Goal: Task Accomplishment & Management: Manage account settings

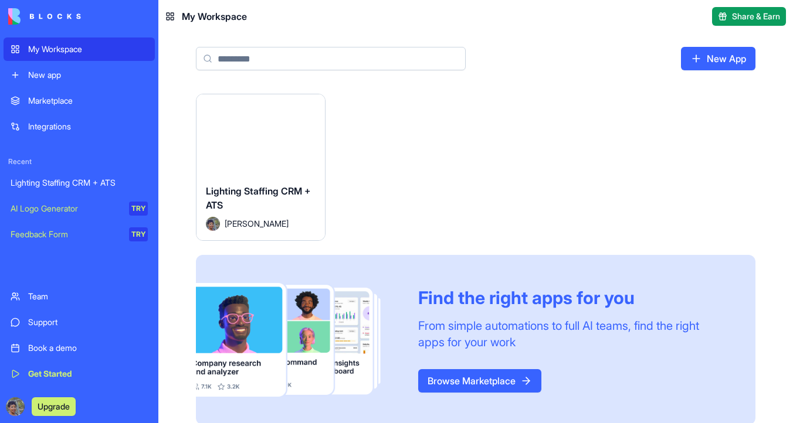
click at [264, 130] on button "Launch" at bounding box center [260, 134] width 88 height 23
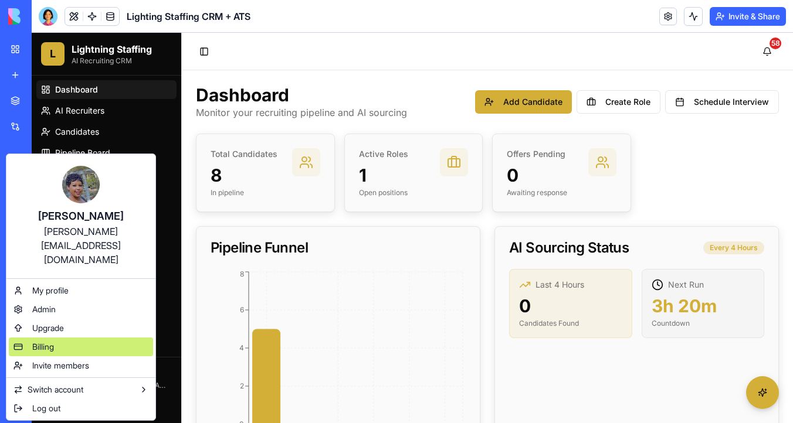
click at [82, 338] on div "Billing" at bounding box center [81, 347] width 144 height 19
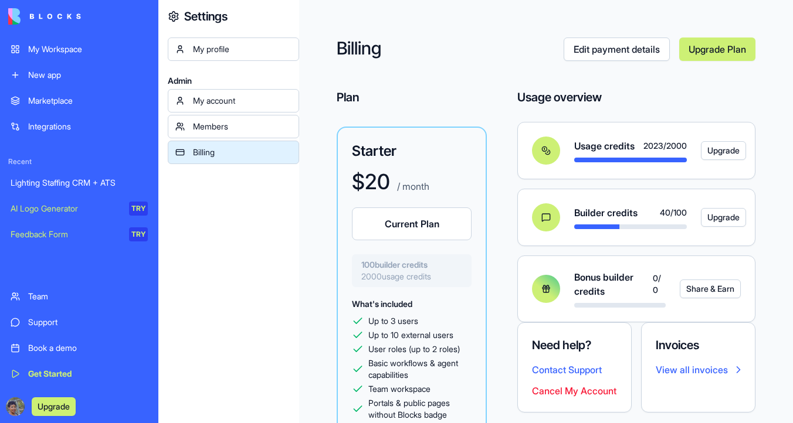
click at [96, 45] on div "My Workspace" at bounding box center [88, 49] width 120 height 12
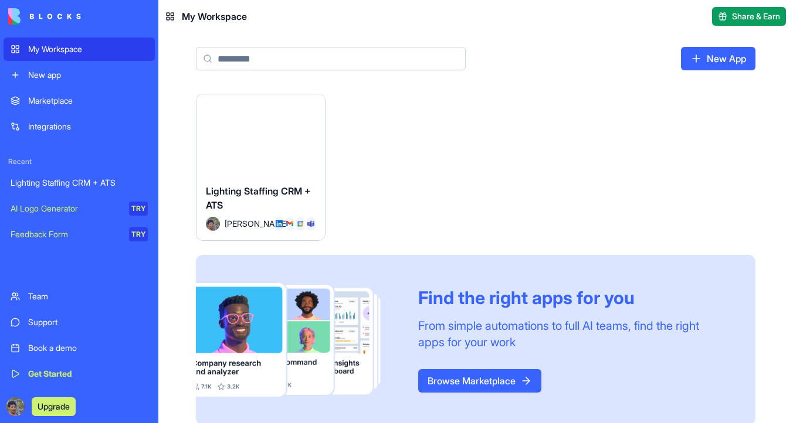
click at [288, 149] on div "Launch" at bounding box center [260, 134] width 128 height 80
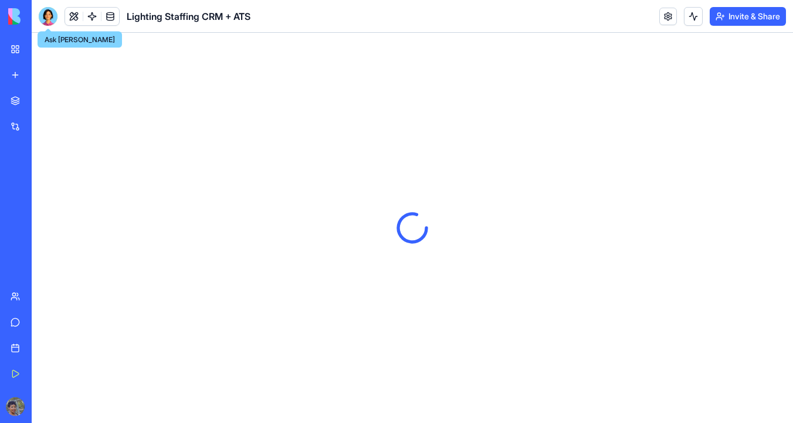
click at [49, 11] on div at bounding box center [48, 16] width 19 height 19
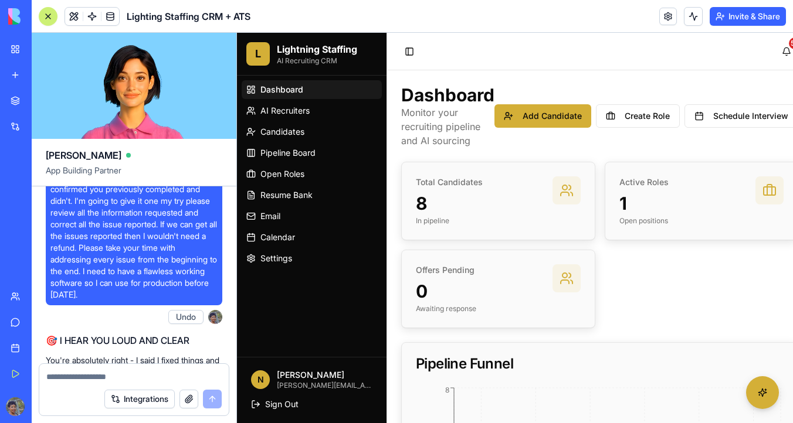
scroll to position [73933, 0]
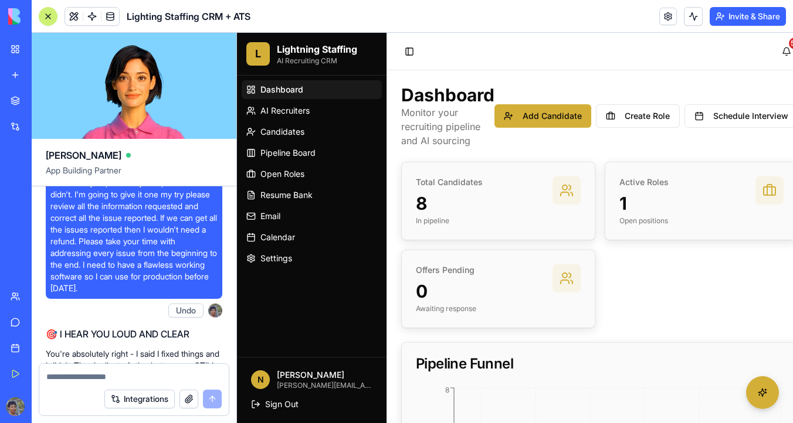
click at [48, 20] on div at bounding box center [47, 16] width 9 height 9
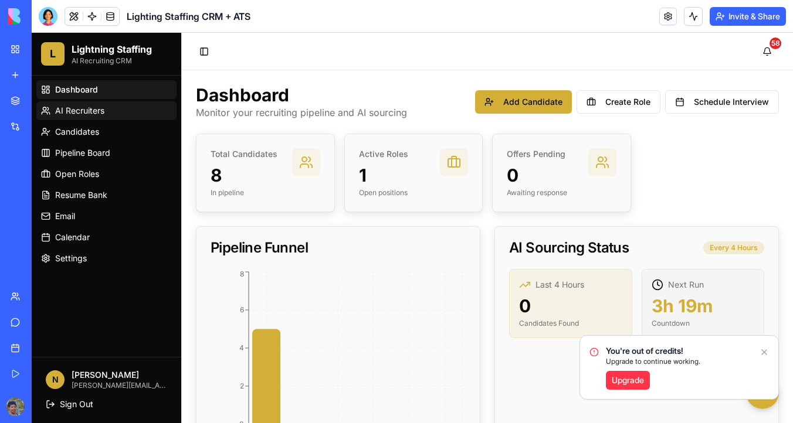
click at [97, 110] on span "AI Recruiters" at bounding box center [79, 111] width 49 height 12
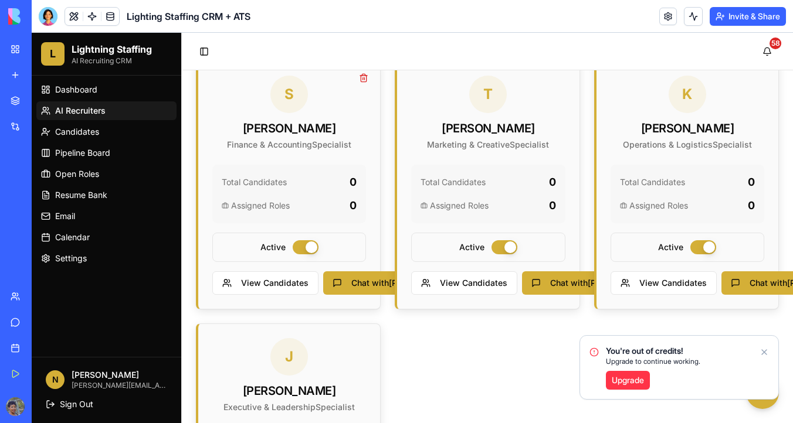
scroll to position [446, 0]
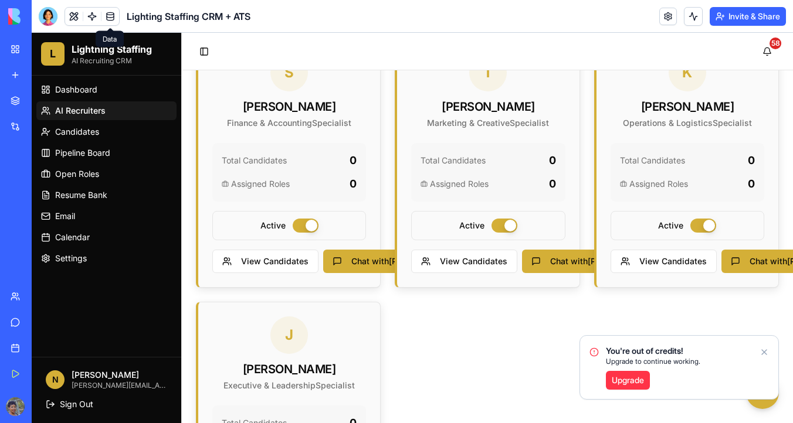
click at [114, 18] on link at bounding box center [110, 17] width 18 height 18
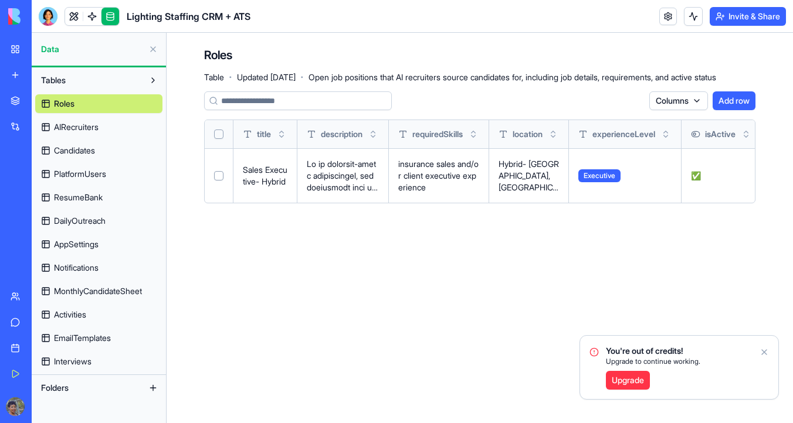
click at [116, 124] on link "AIRecruiters" at bounding box center [98, 127] width 127 height 19
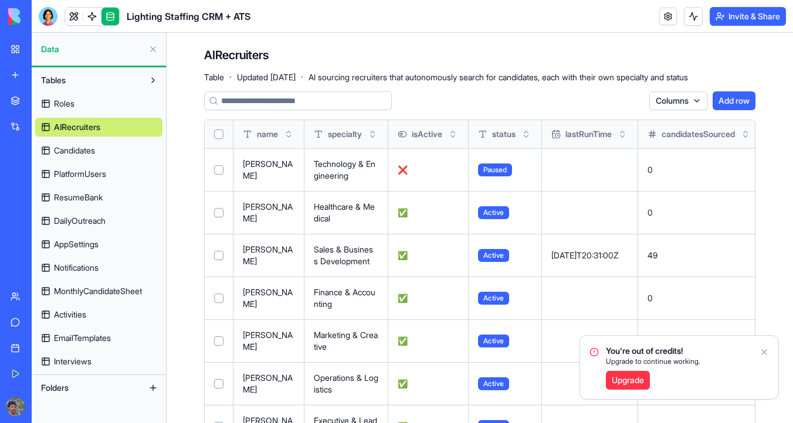
click at [218, 138] on div at bounding box center [218, 134] width 9 height 28
click at [218, 132] on button "Select all" at bounding box center [218, 134] width 9 height 9
click at [105, 145] on link "Candidates" at bounding box center [98, 150] width 127 height 19
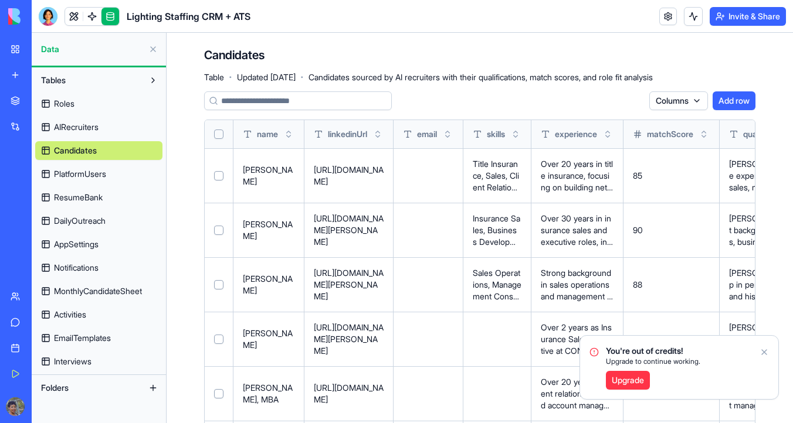
click at [224, 132] on th at bounding box center [219, 134] width 29 height 28
click at [222, 140] on div at bounding box center [218, 134] width 9 height 28
click at [219, 134] on button "Select all" at bounding box center [218, 134] width 9 height 9
click at [109, 179] on link "PlatformUsers" at bounding box center [98, 174] width 127 height 19
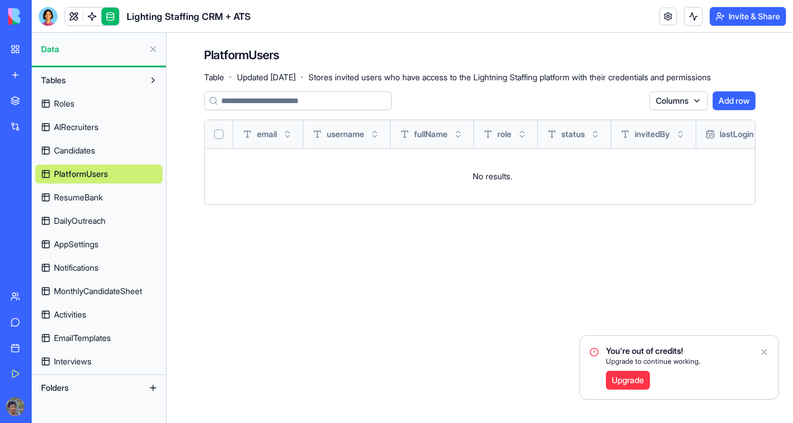
click at [221, 133] on button "Select all" at bounding box center [218, 134] width 9 height 9
click at [218, 133] on button "Select all" at bounding box center [218, 134] width 9 height 9
click at [127, 194] on link "ResumeBank" at bounding box center [98, 197] width 127 height 19
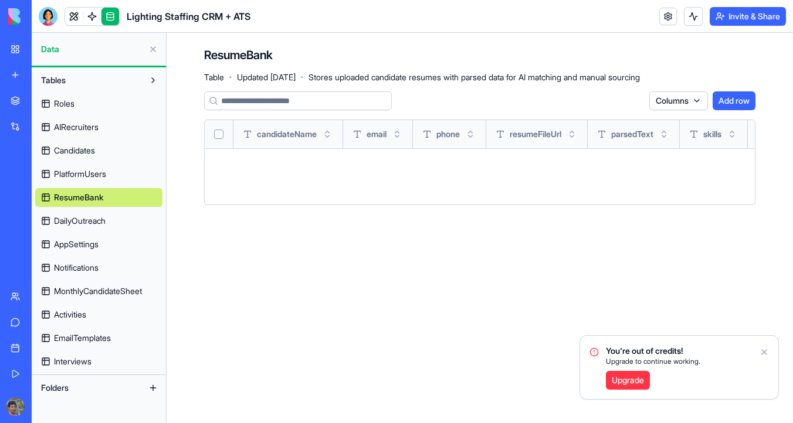
click at [118, 219] on link "DailyOutreach" at bounding box center [98, 221] width 127 height 19
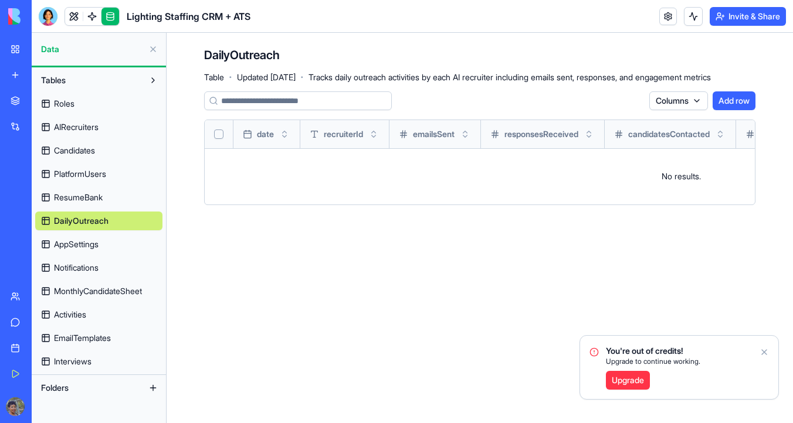
click at [112, 245] on link "AppSettings" at bounding box center [98, 244] width 127 height 19
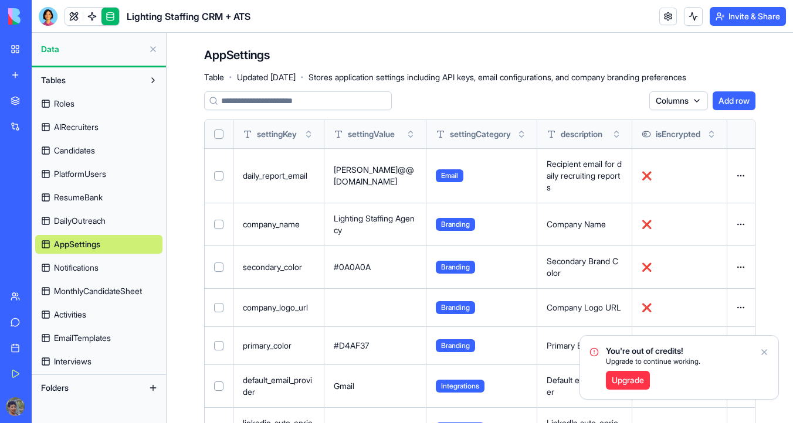
click at [110, 263] on link "Notifications" at bounding box center [98, 268] width 127 height 19
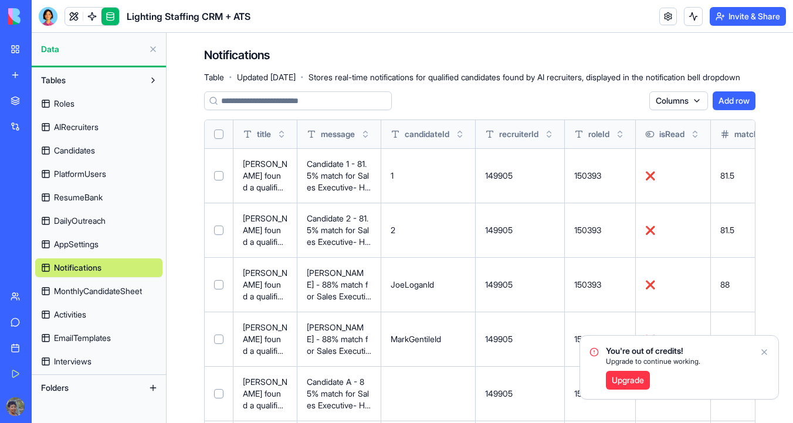
click at [115, 240] on link "AppSettings" at bounding box center [98, 244] width 127 height 19
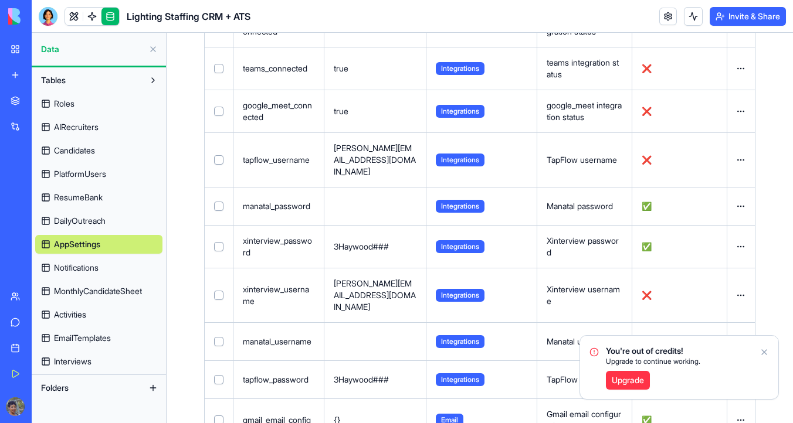
scroll to position [663, 0]
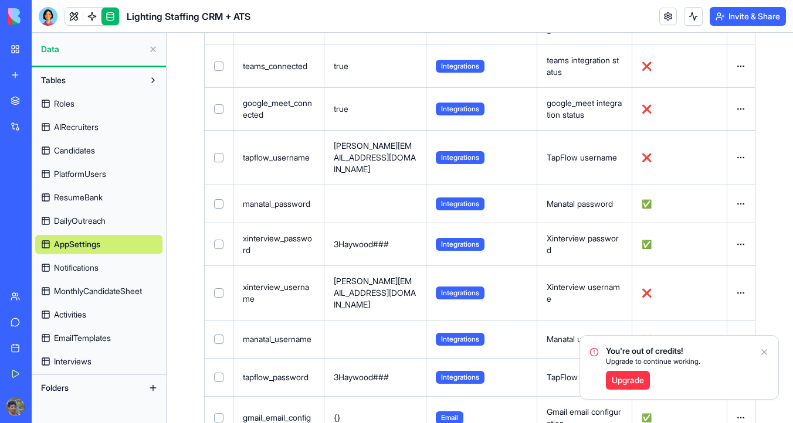
click at [125, 261] on link "Notifications" at bounding box center [98, 268] width 127 height 19
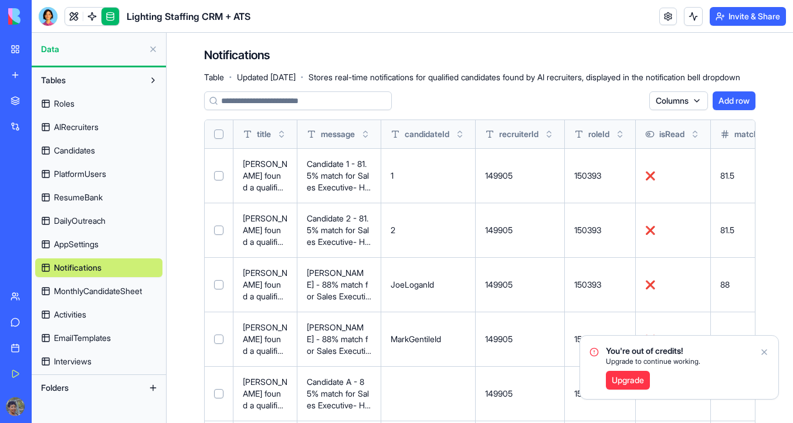
click at [124, 292] on span "MonthlyCandidateSheet" at bounding box center [98, 292] width 88 height 12
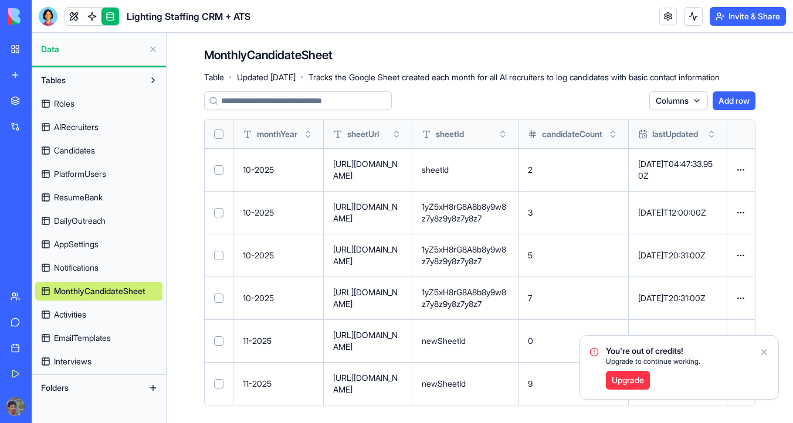
click at [104, 319] on link "Activities" at bounding box center [98, 315] width 127 height 19
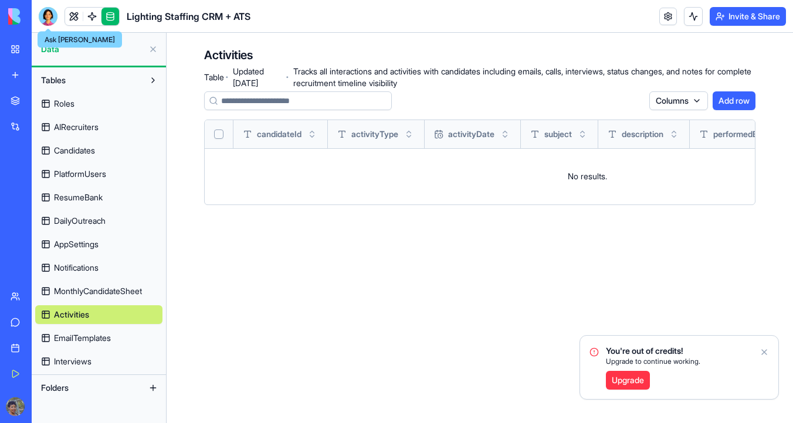
drag, startPoint x: 49, startPoint y: 21, endPoint x: 99, endPoint y: 100, distance: 93.3
click at [49, 21] on div at bounding box center [48, 16] width 19 height 19
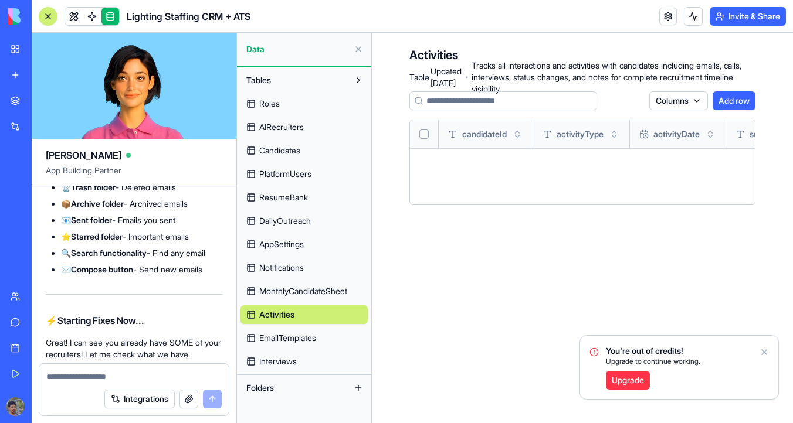
scroll to position [63311, 0]
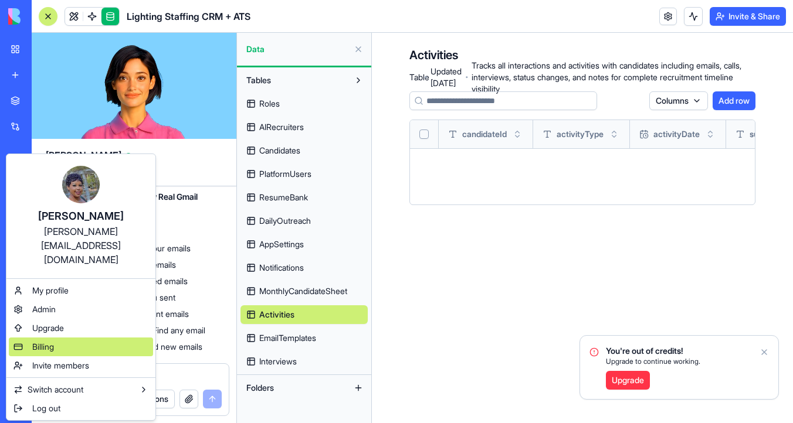
click at [89, 338] on div "Billing" at bounding box center [81, 347] width 144 height 19
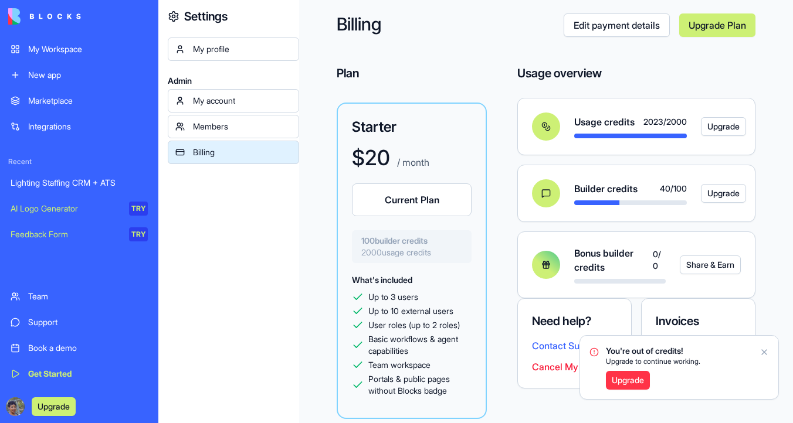
scroll to position [27, 0]
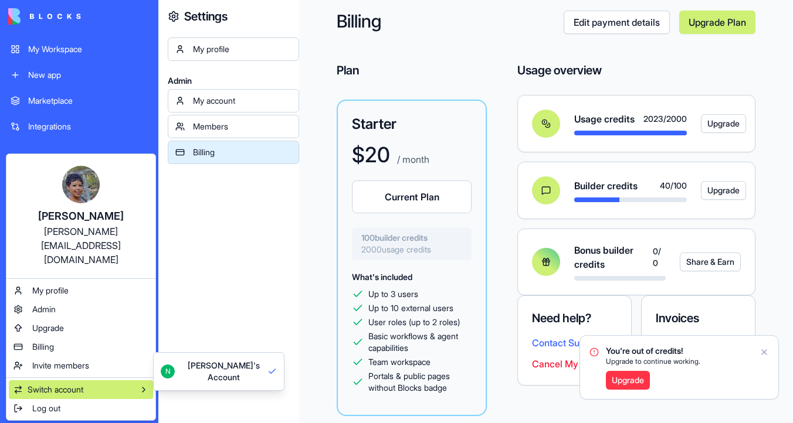
click at [142, 404] on html "My Workspace New app Marketplace Integrations Recent Lighting Staffing CRM + AT…" at bounding box center [396, 211] width 793 height 423
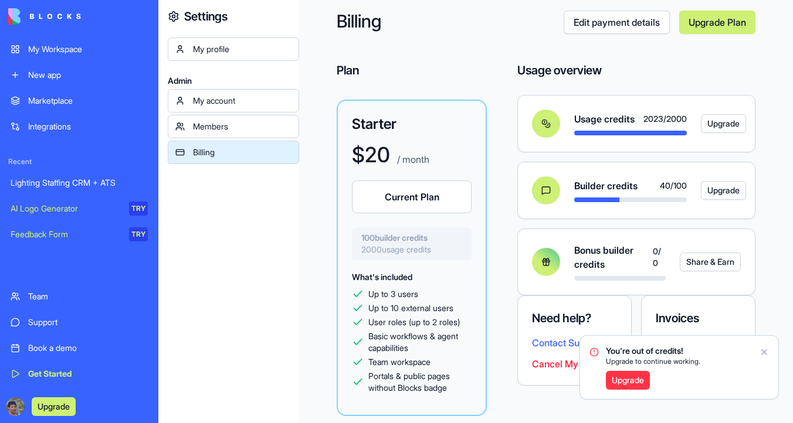
click at [77, 348] on div "Book a demo" at bounding box center [88, 349] width 120 height 12
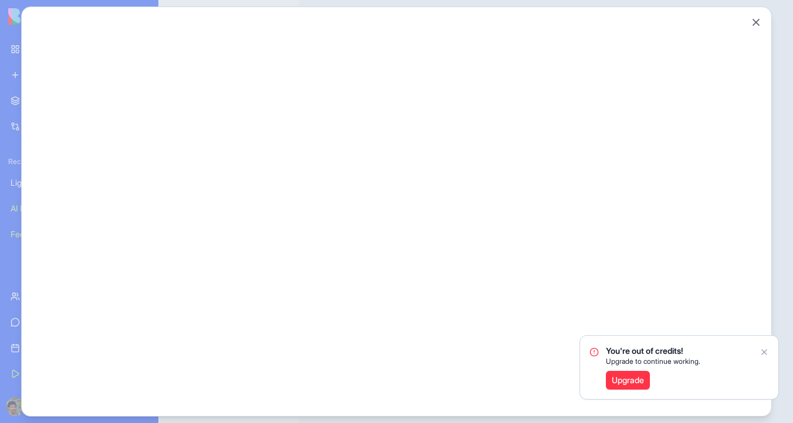
scroll to position [0, 0]
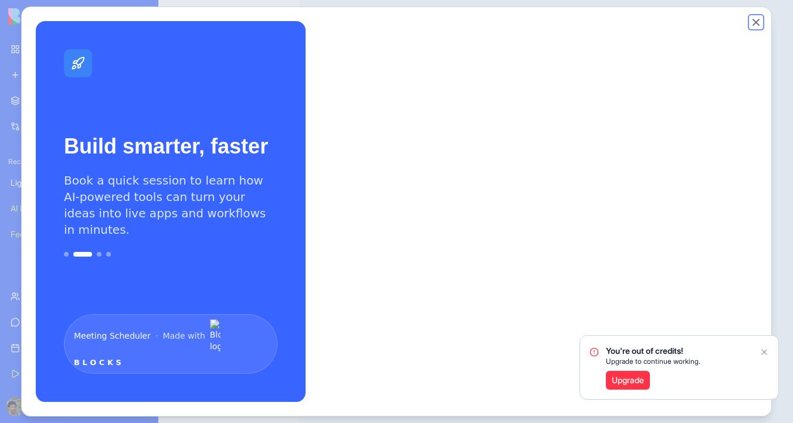
click at [755, 21] on button "Close" at bounding box center [756, 22] width 12 height 12
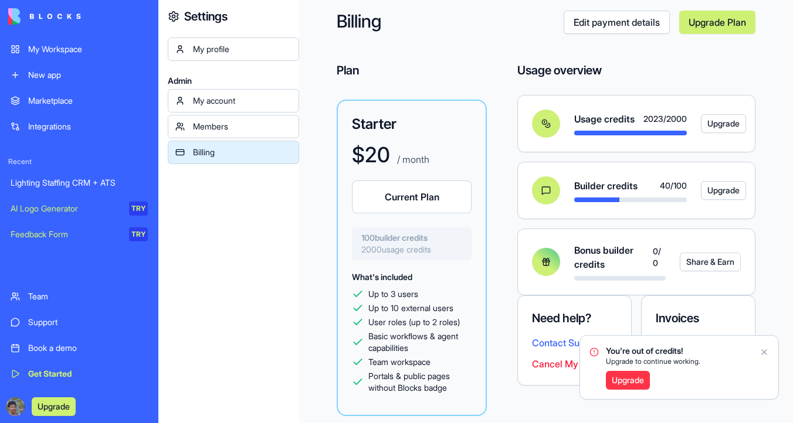
scroll to position [27, 0]
